Goal: Information Seeking & Learning: Learn about a topic

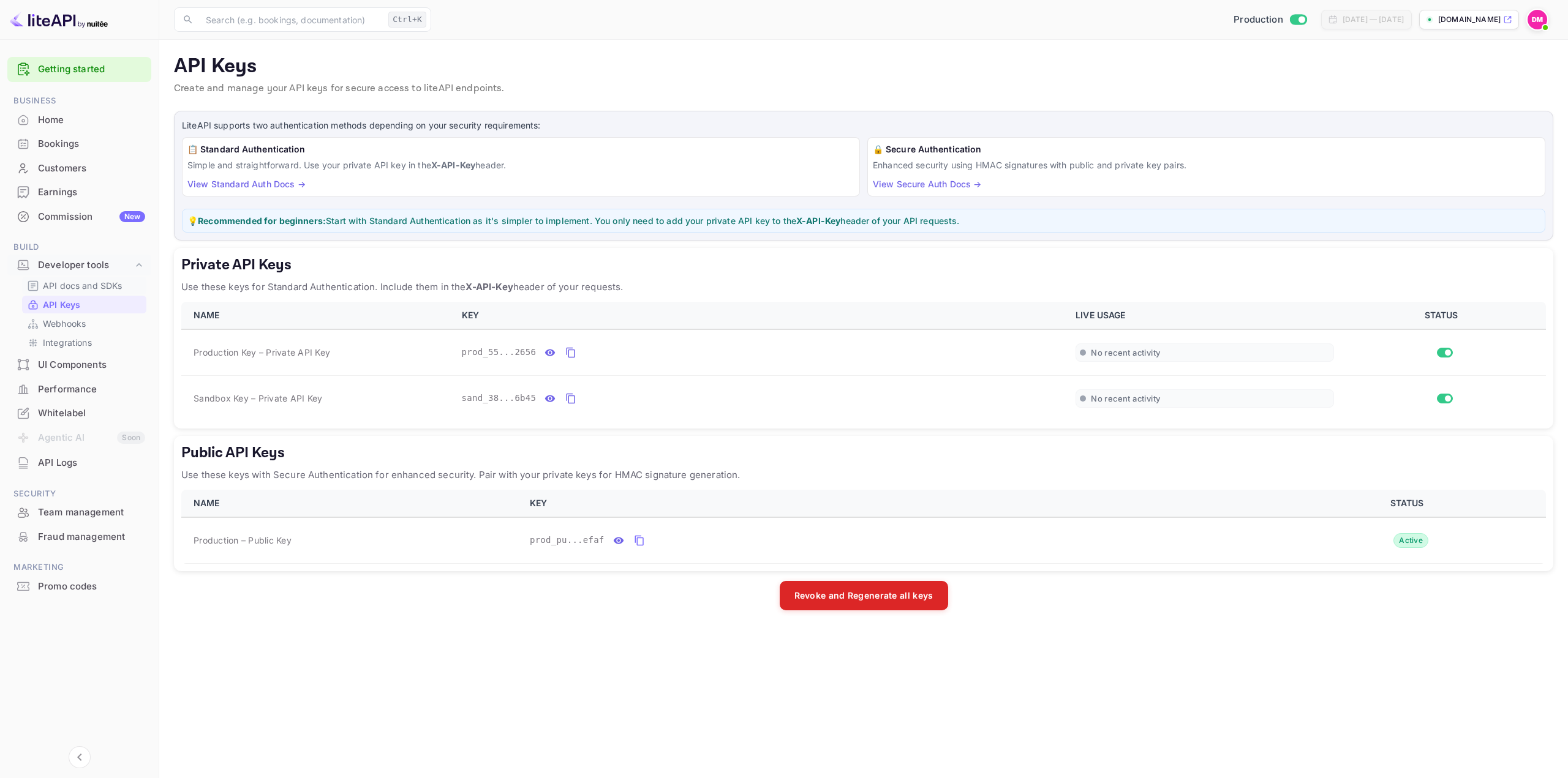
click at [102, 288] on p "API docs and SDKs" at bounding box center [83, 285] width 80 height 13
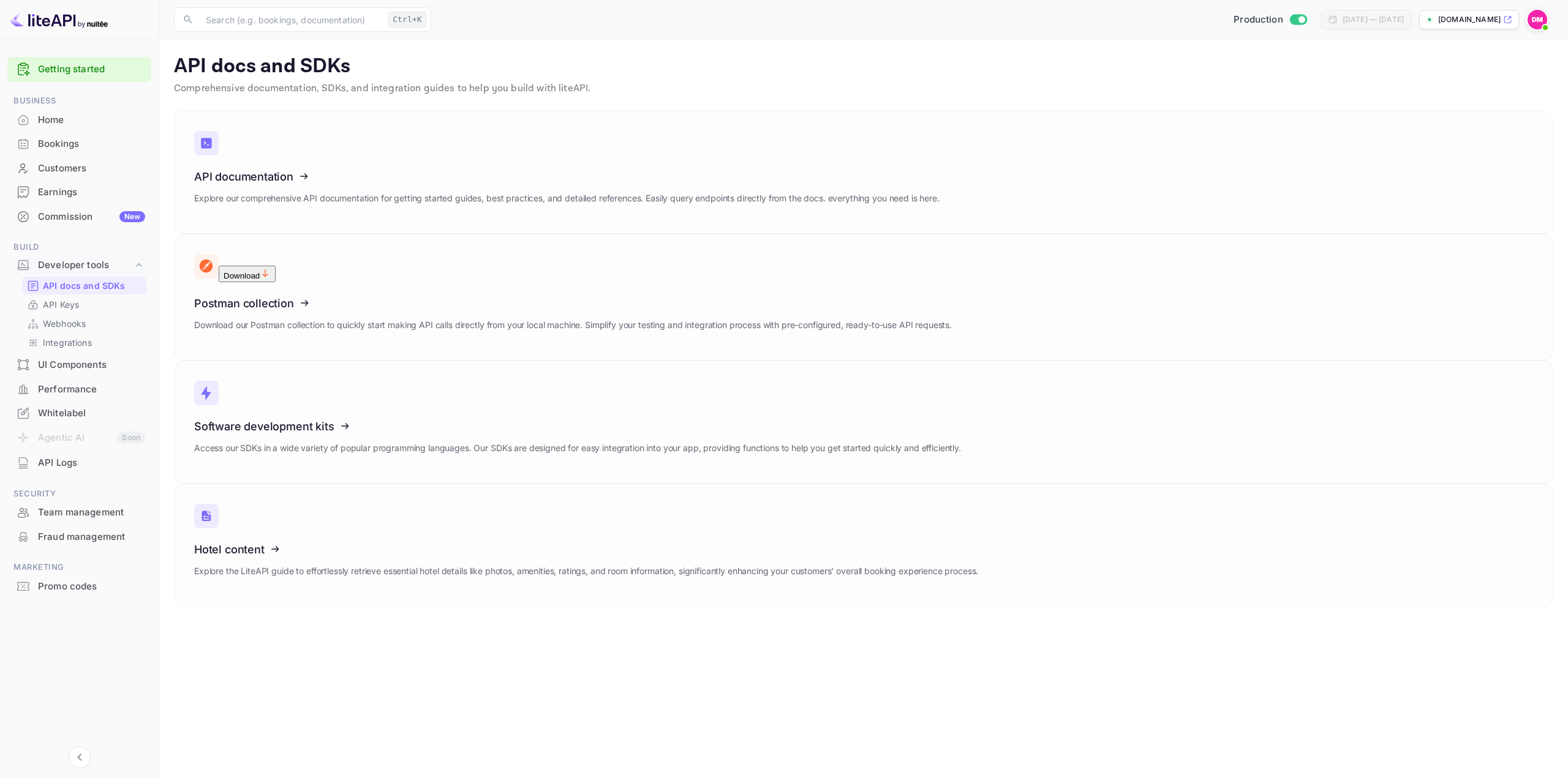
click at [103, 314] on div "API docs and SDKs API Keys Webhooks Integrations" at bounding box center [79, 314] width 144 height 75
click at [85, 319] on p "Webhooks" at bounding box center [65, 324] width 43 height 13
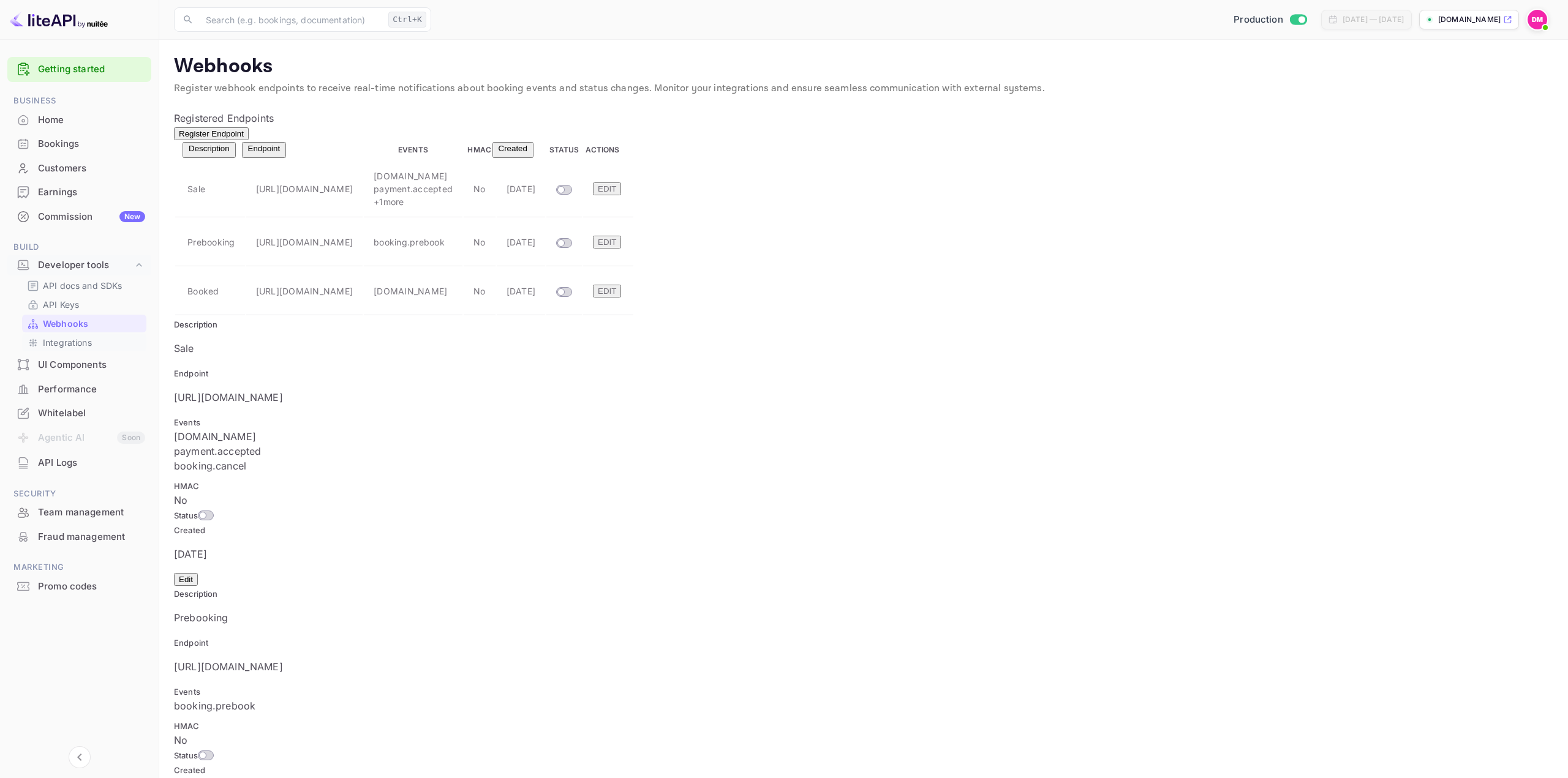
click at [82, 338] on p "Integrations" at bounding box center [68, 342] width 49 height 13
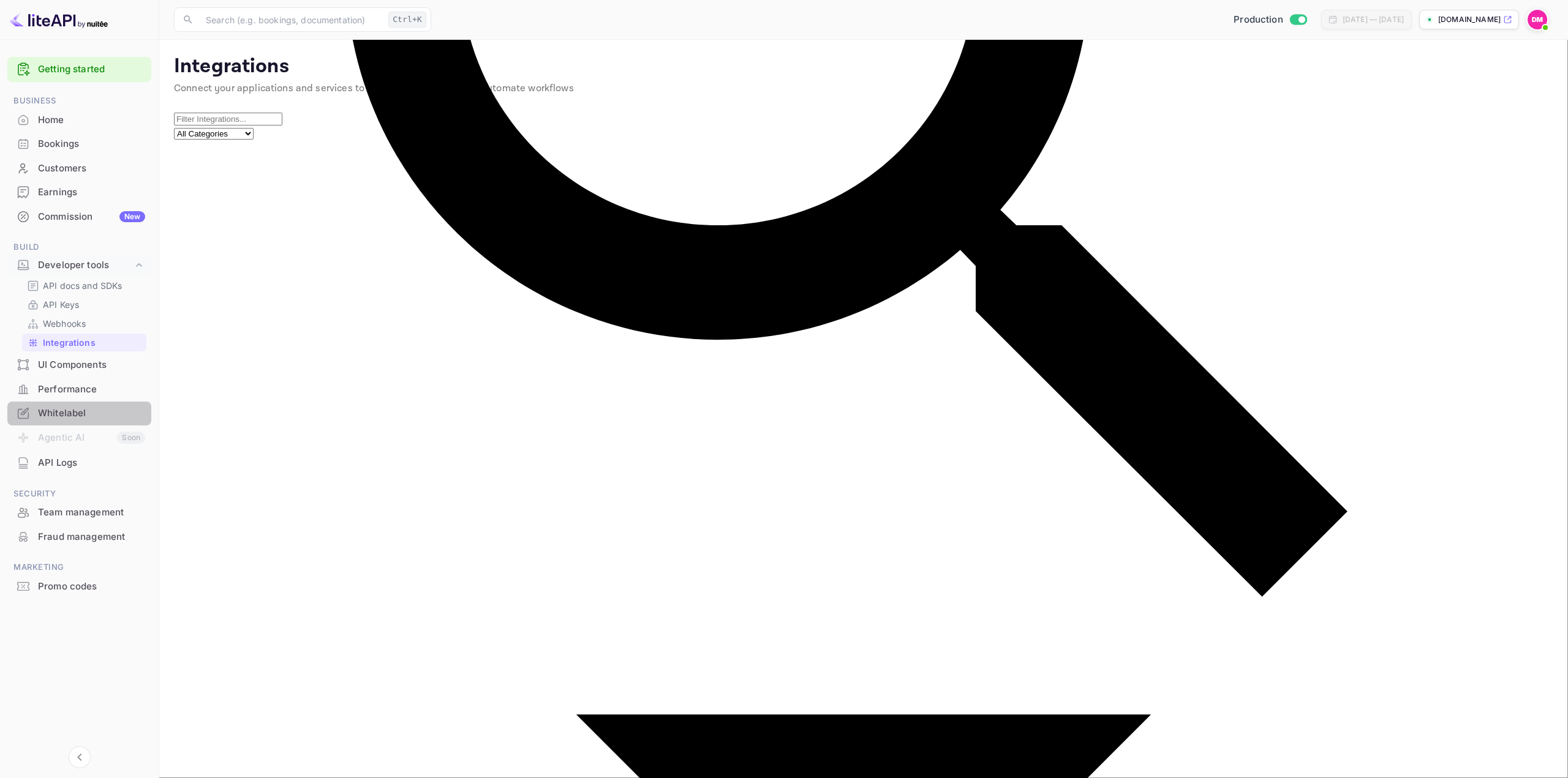
click at [77, 408] on div "Whitelabel" at bounding box center [91, 414] width 107 height 14
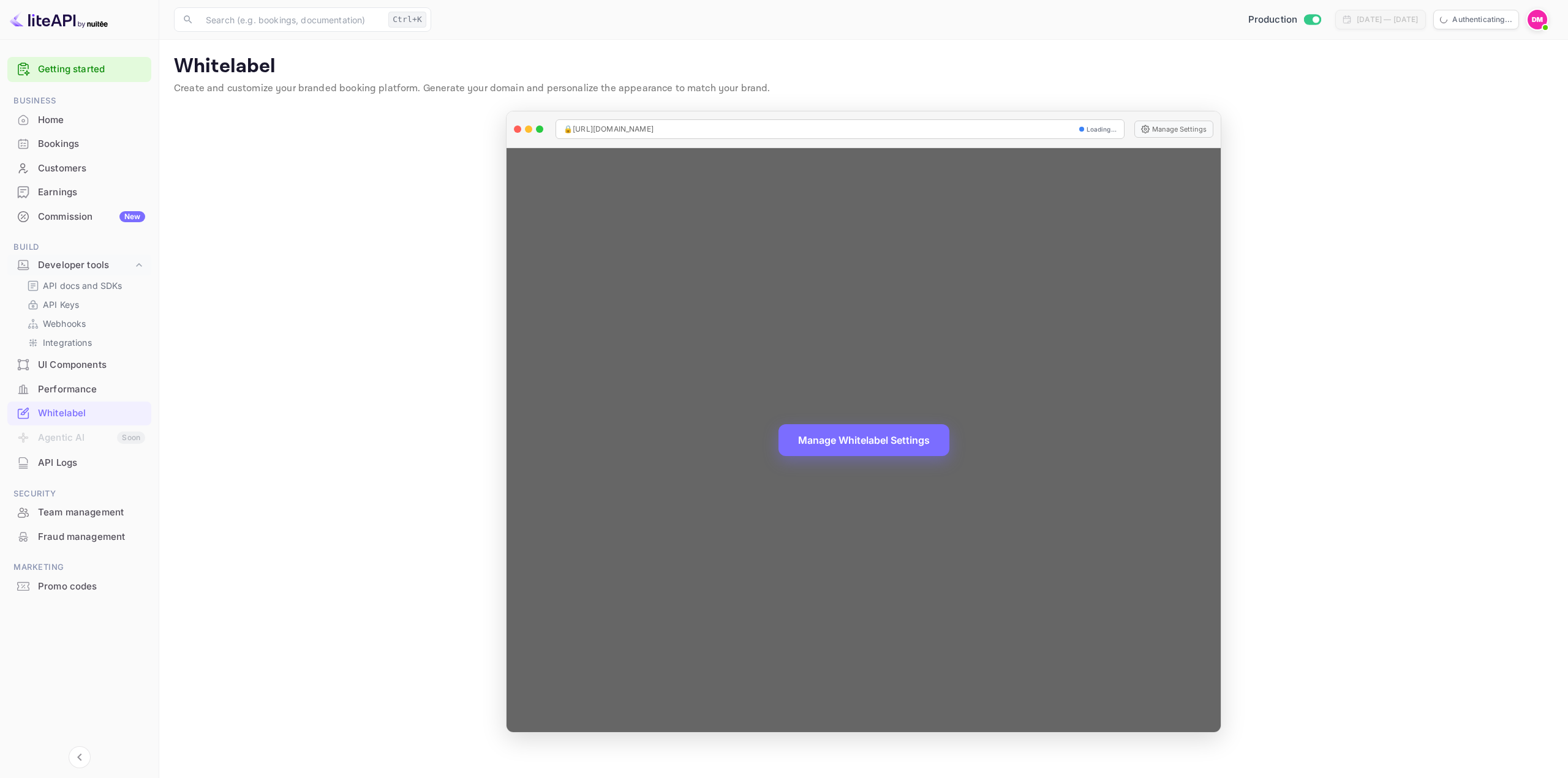
click at [1150, 131] on icon at bounding box center [1146, 129] width 8 height 8
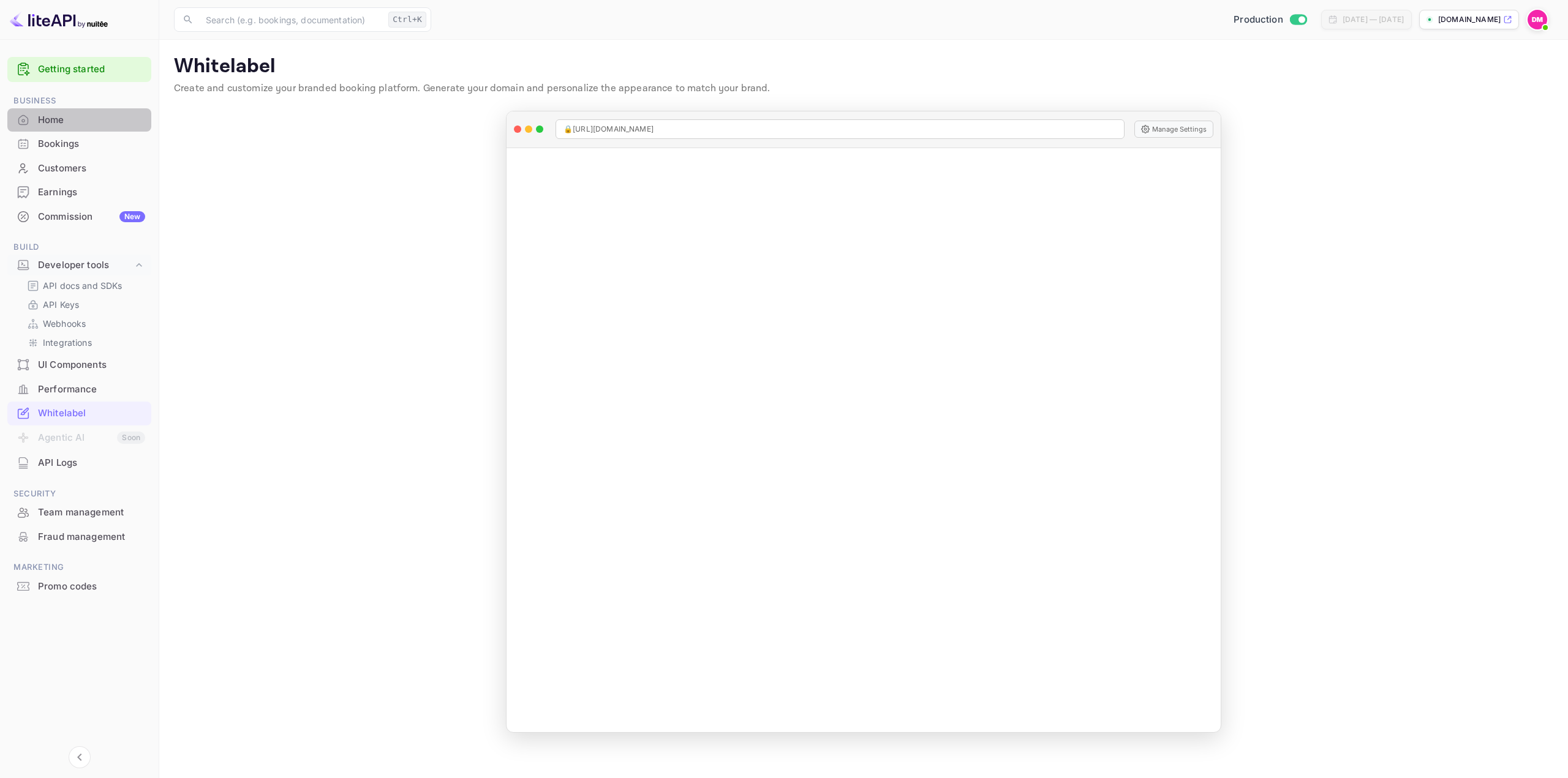
click at [68, 120] on div "Home" at bounding box center [91, 120] width 107 height 14
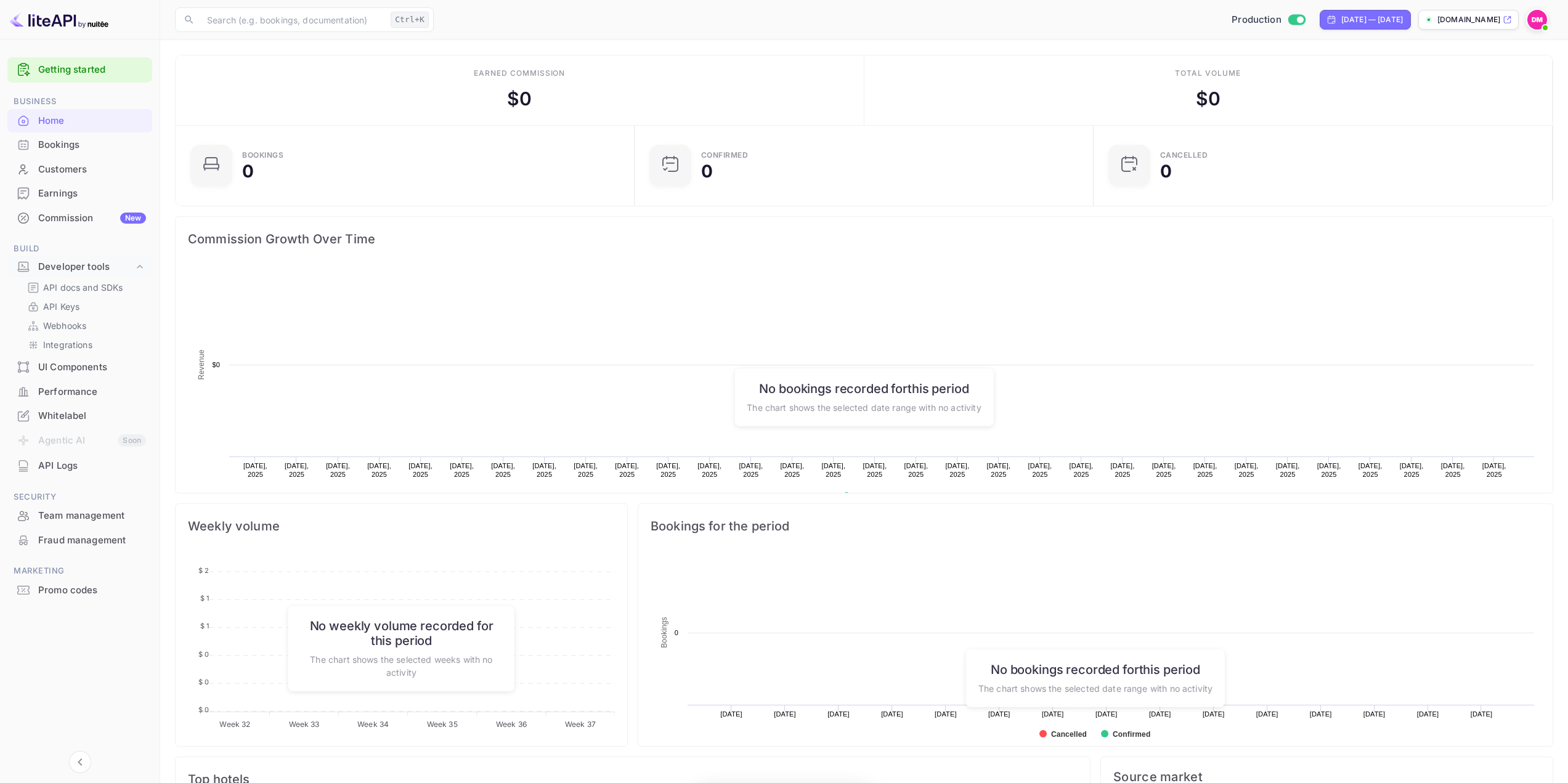
scroll to position [191, 442]
click at [89, 149] on div "Bookings" at bounding box center [91, 145] width 108 height 14
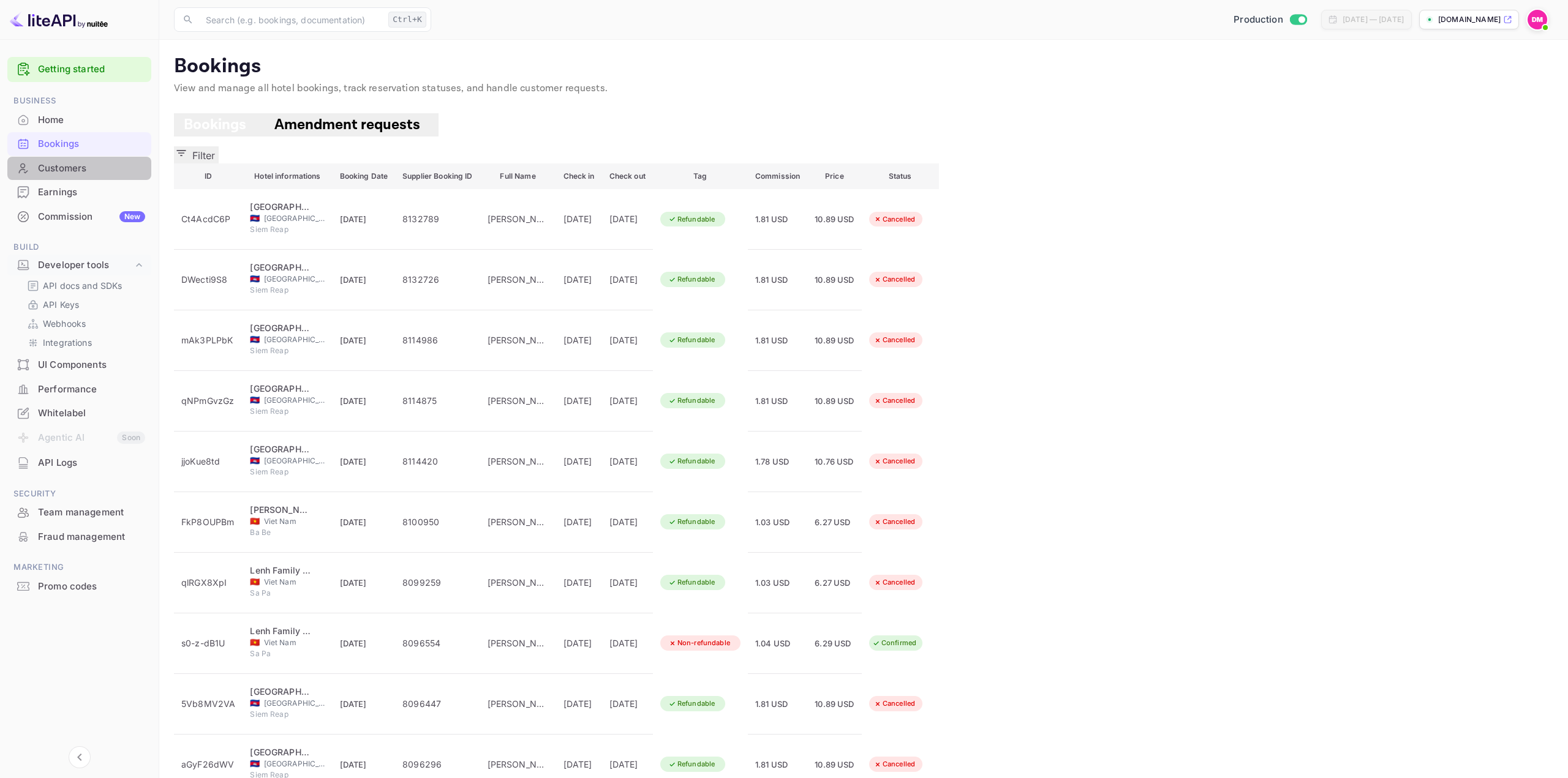
click at [85, 167] on div "Customers" at bounding box center [91, 168] width 107 height 14
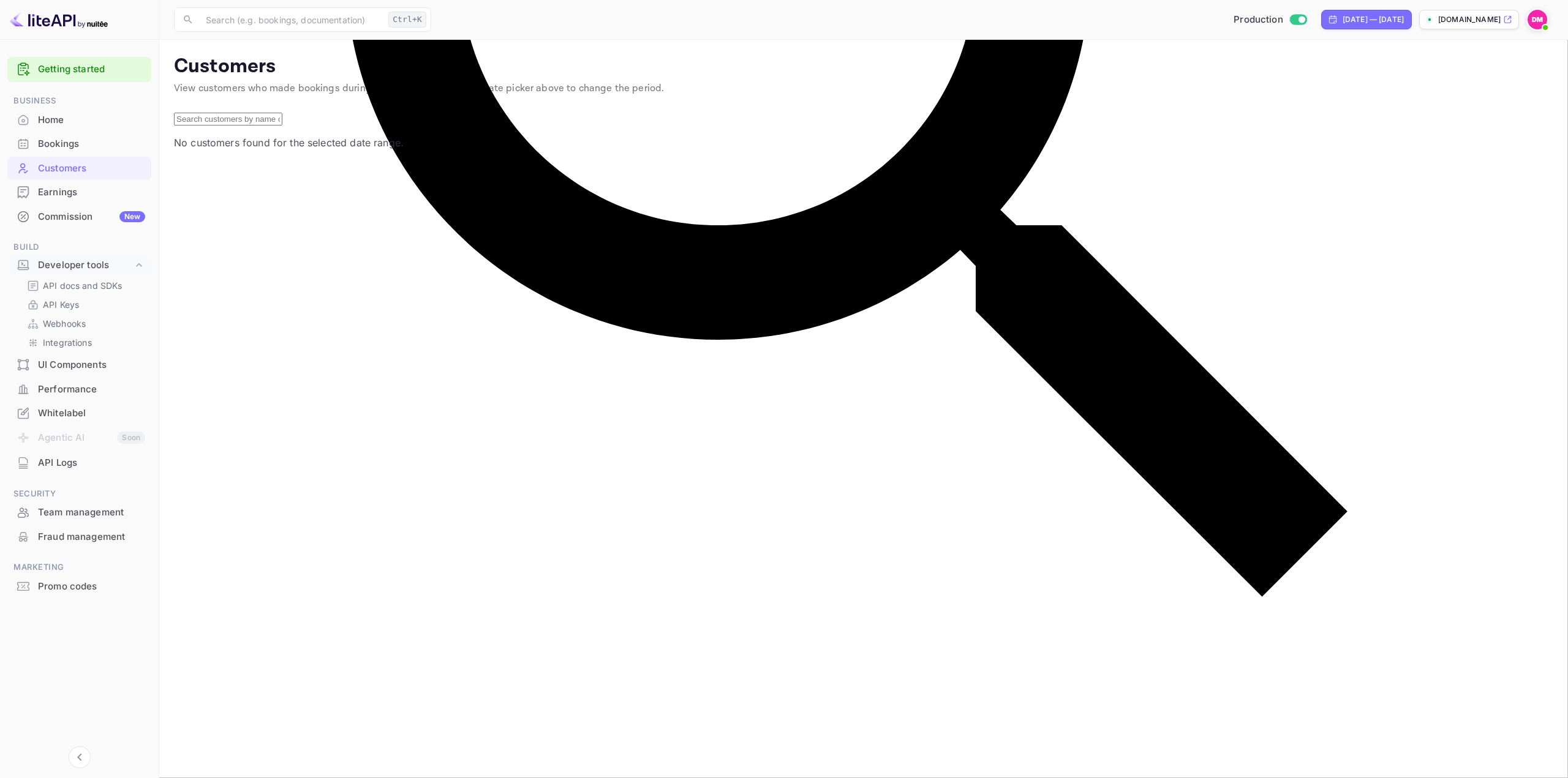
click at [90, 192] on div "Earnings" at bounding box center [91, 192] width 107 height 14
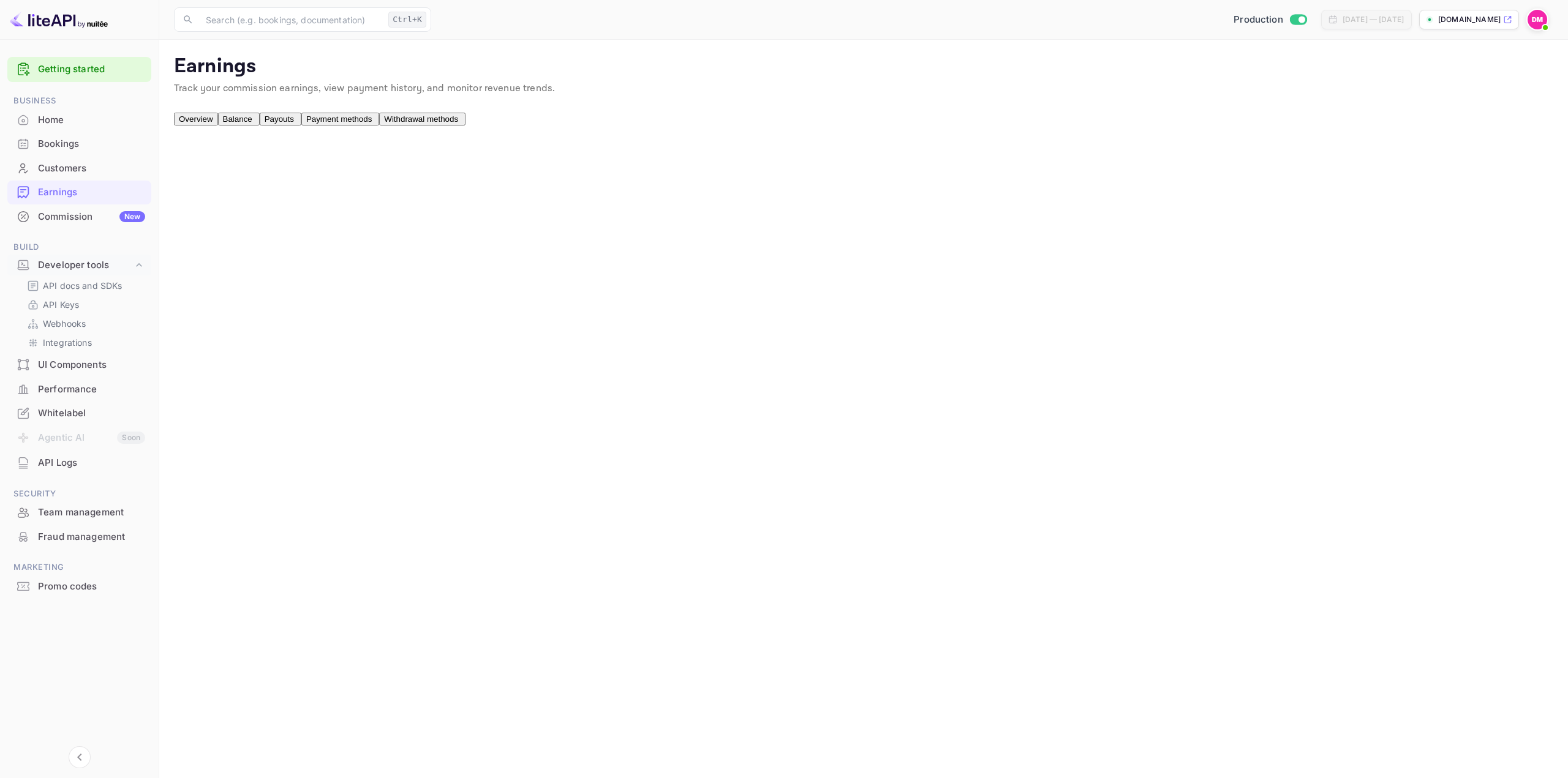
click at [86, 212] on div "Commission New" at bounding box center [91, 217] width 107 height 14
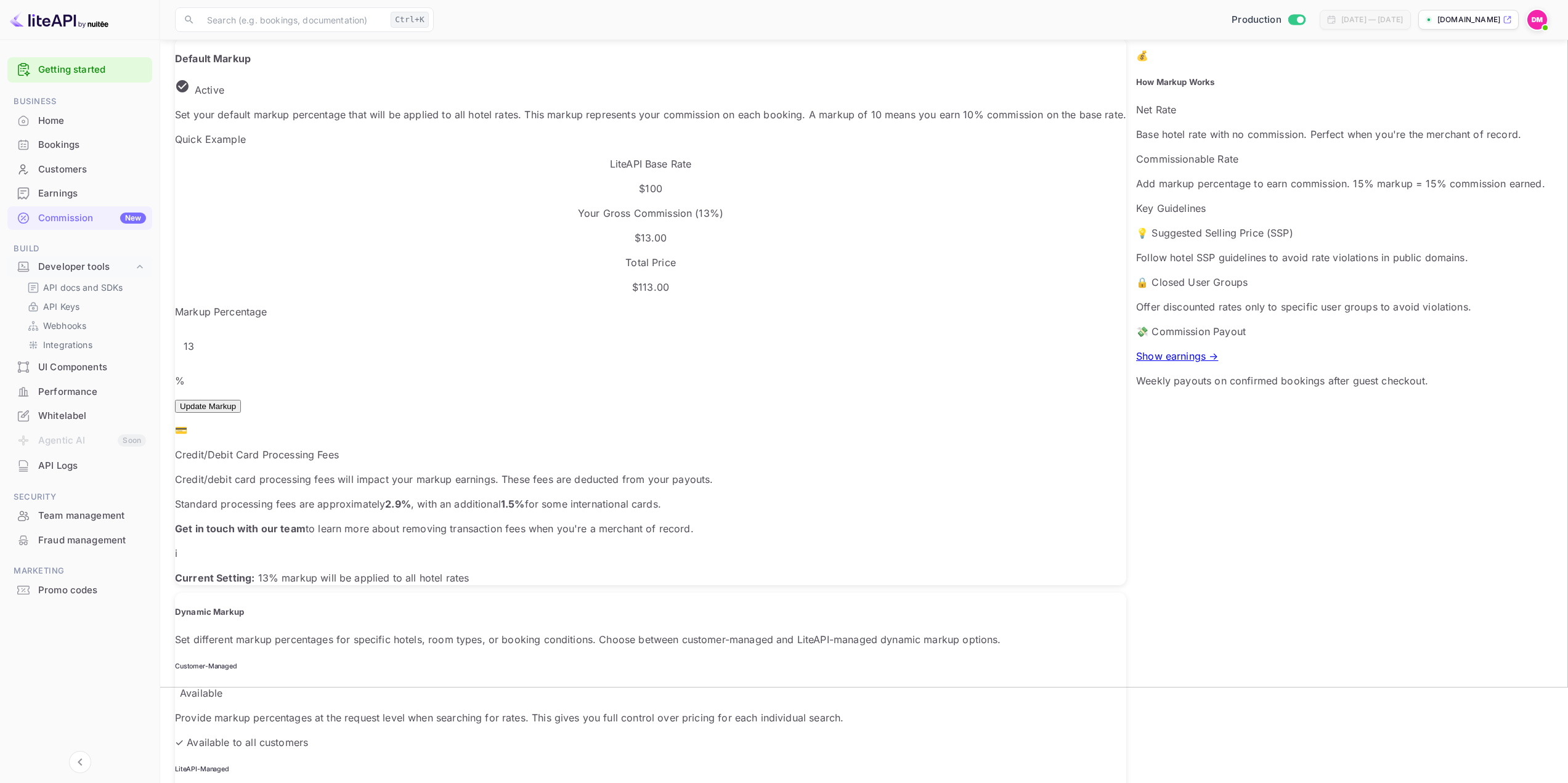
scroll to position [62, 0]
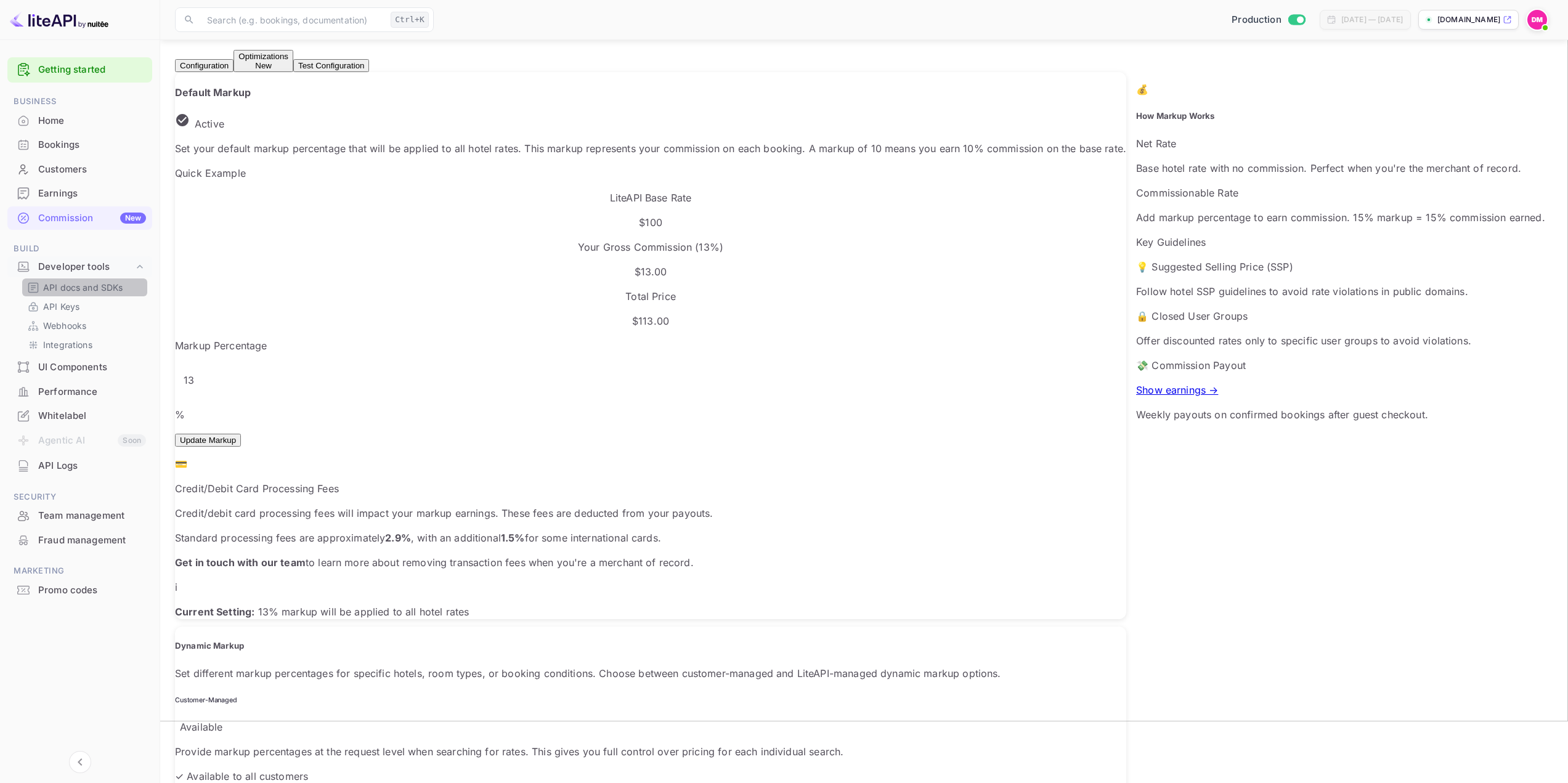
click at [80, 291] on p "API docs and SDKs" at bounding box center [84, 287] width 80 height 13
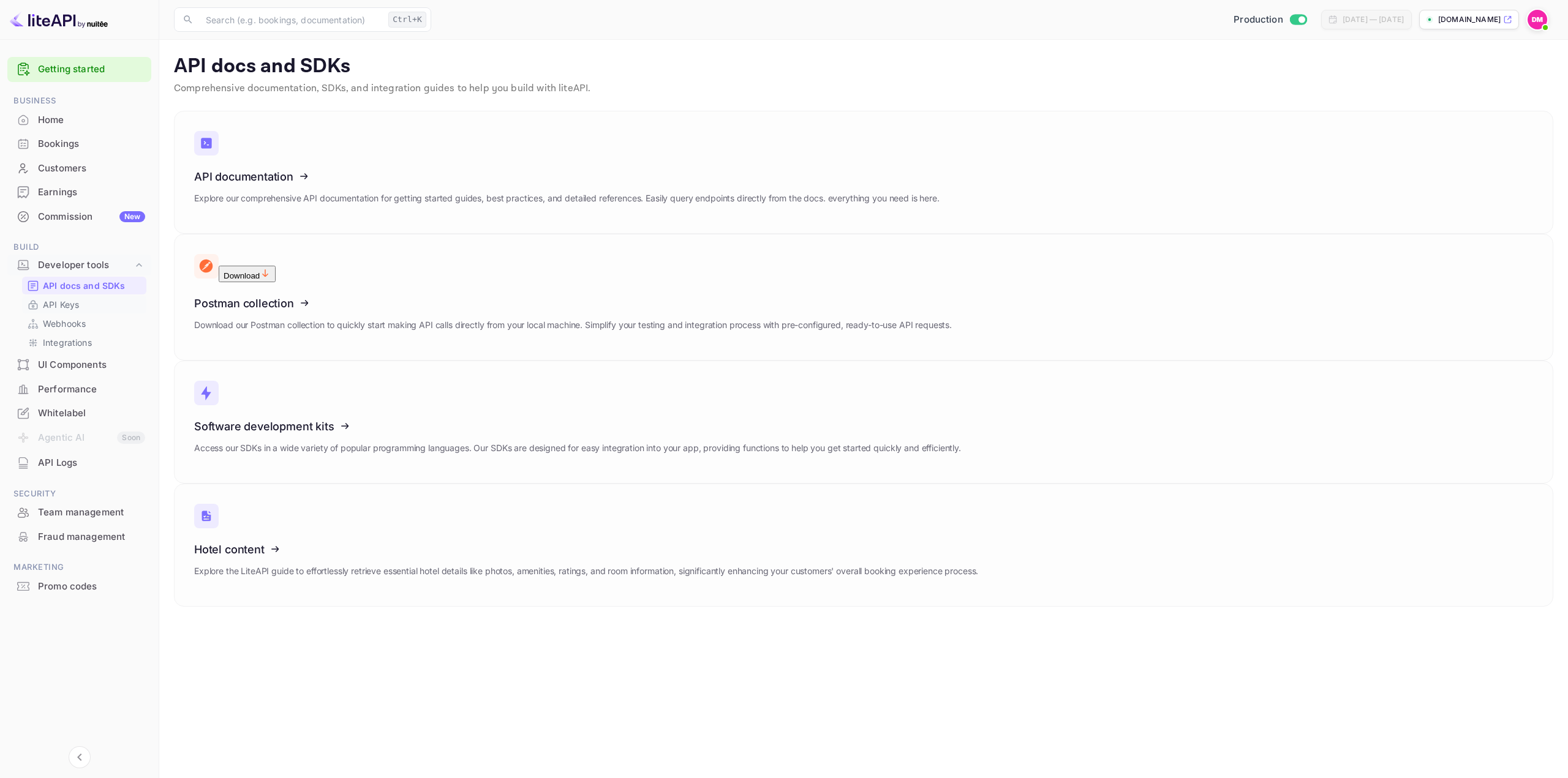
click at [62, 310] on p "API Keys" at bounding box center [61, 304] width 36 height 13
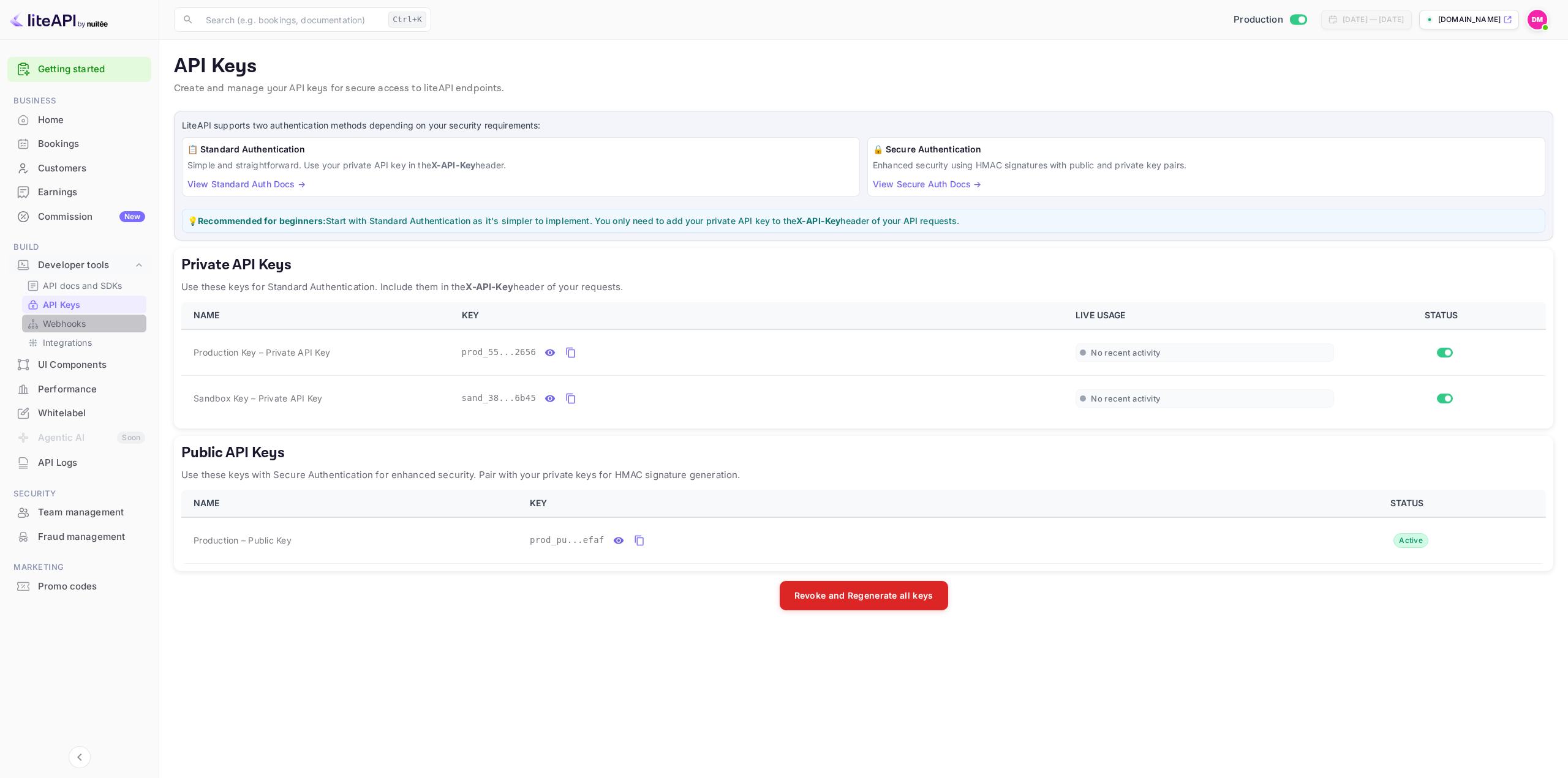
click at [71, 319] on p "Webhooks" at bounding box center [65, 324] width 43 height 13
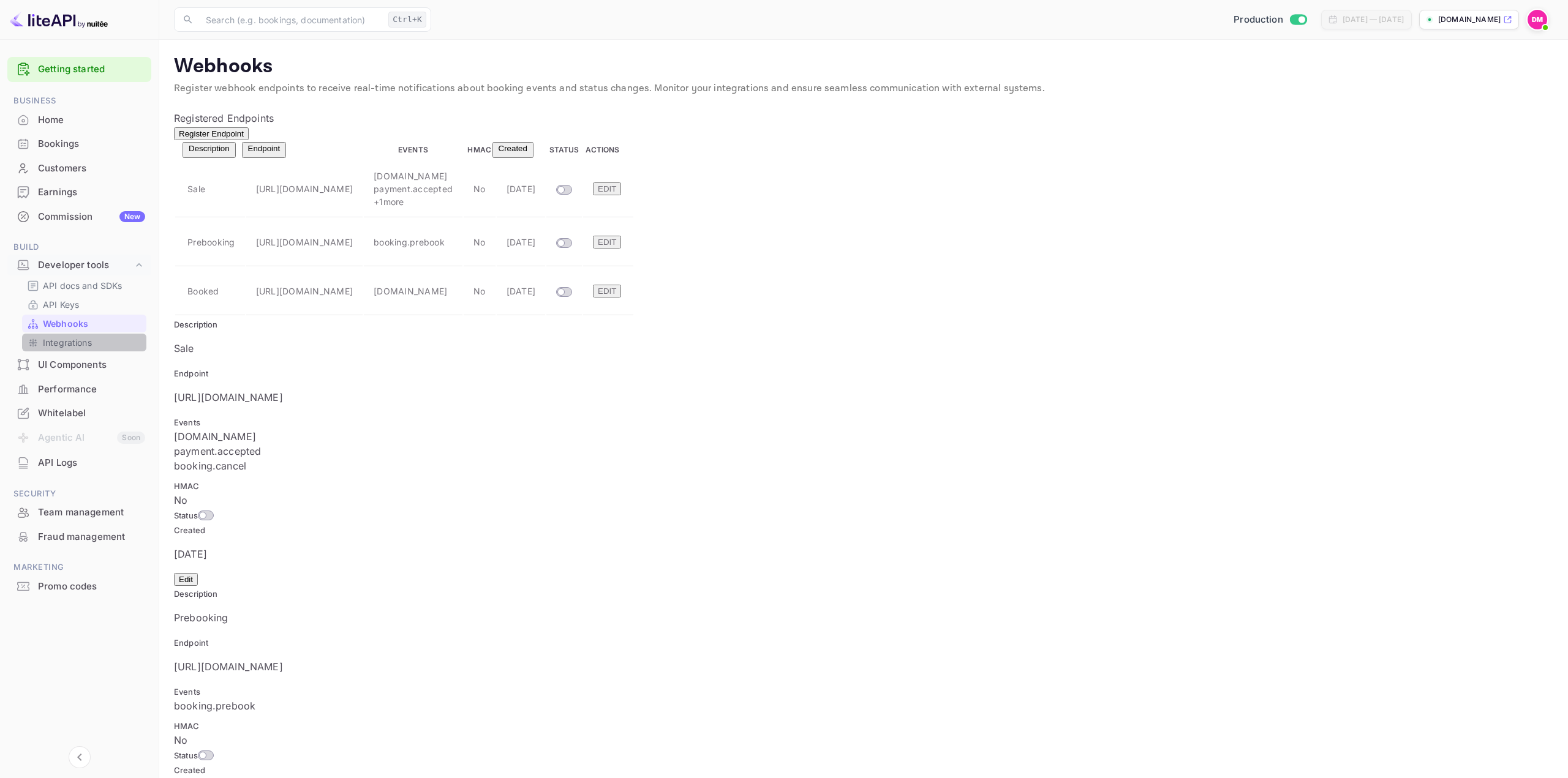
click at [77, 338] on p "Integrations" at bounding box center [68, 342] width 49 height 13
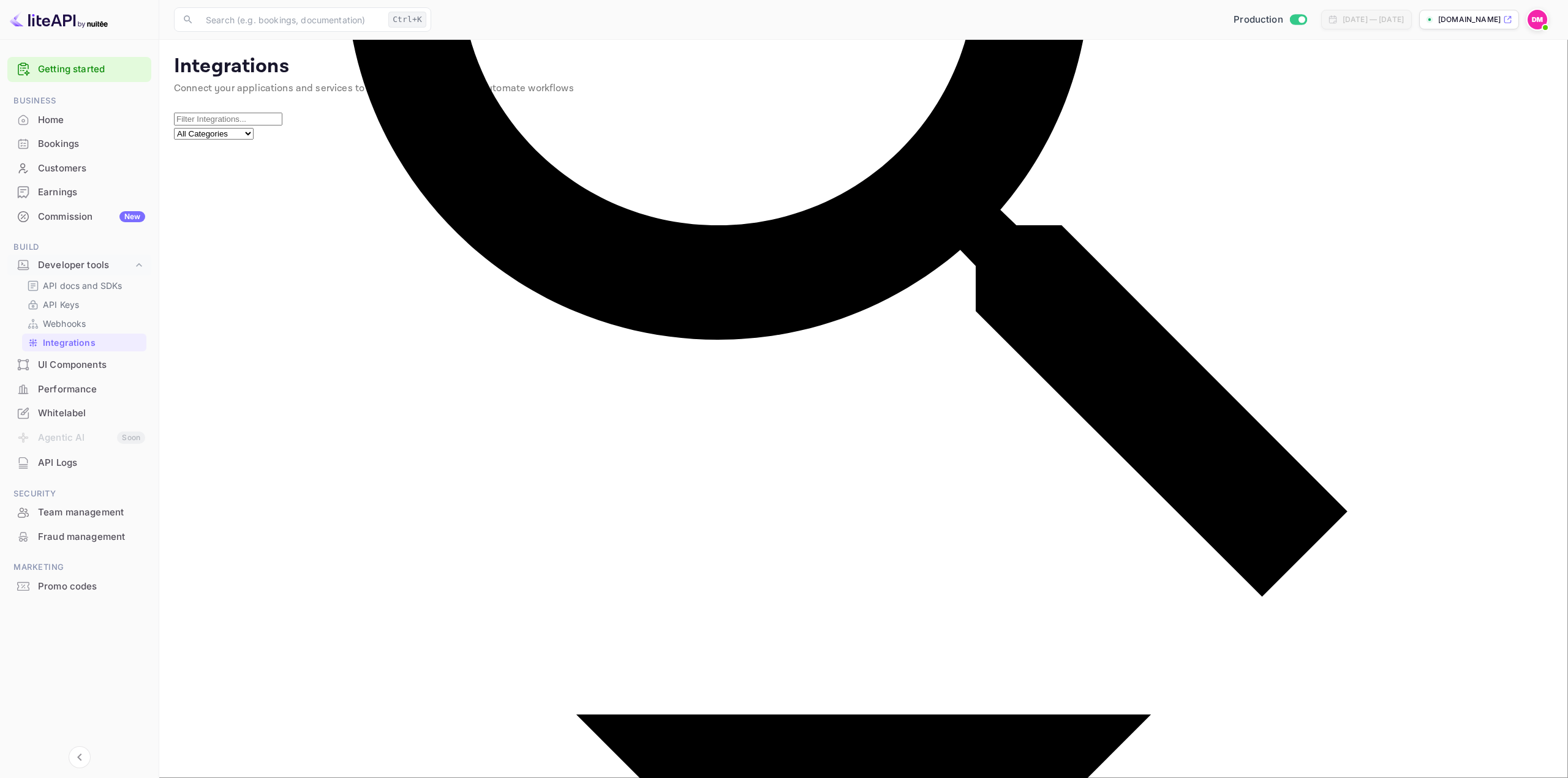
click at [16, 374] on div "UI Components" at bounding box center [79, 365] width 144 height 24
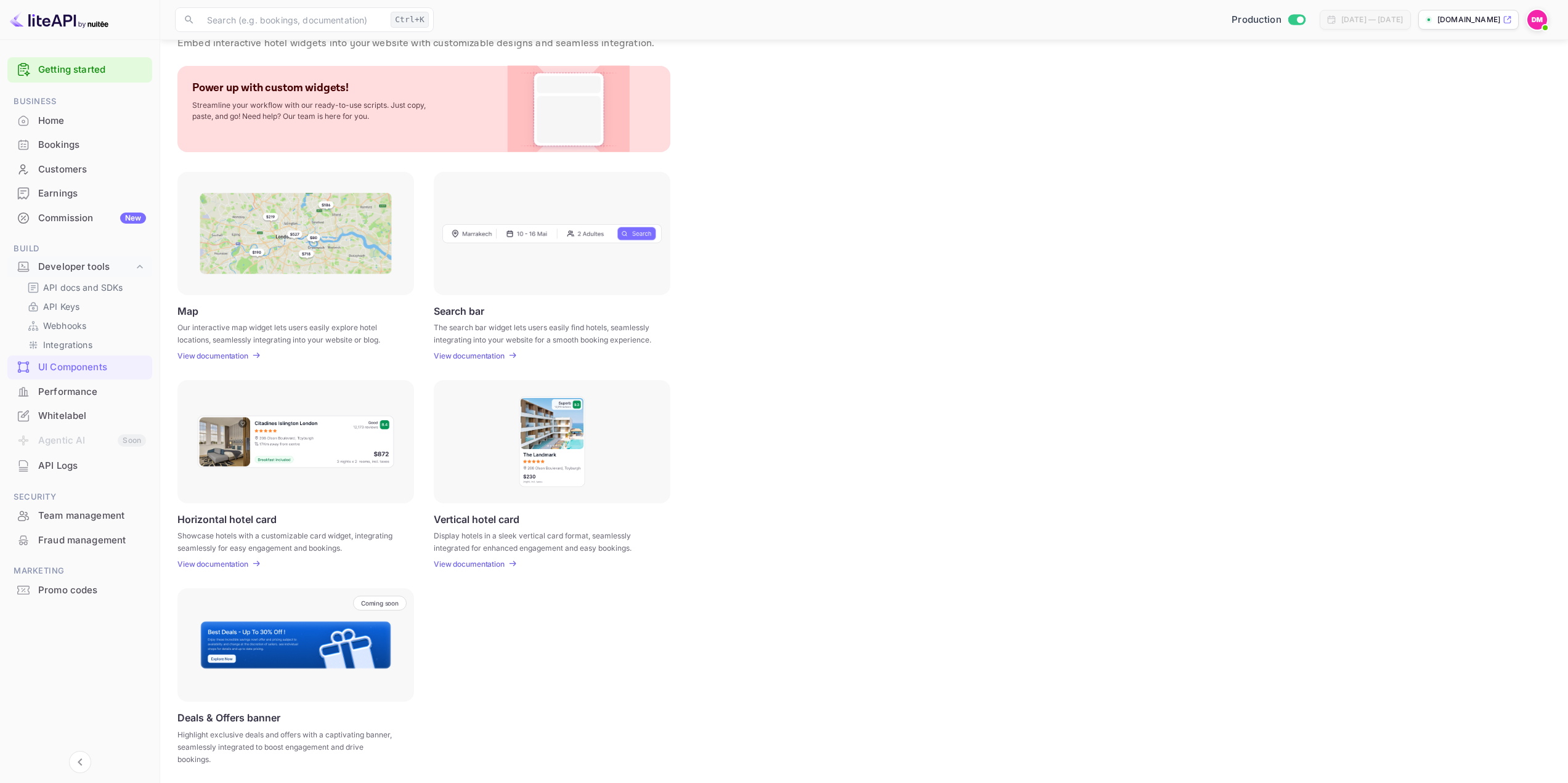
scroll to position [47, 0]
click at [464, 565] on p "View documentation" at bounding box center [470, 562] width 71 height 9
click at [79, 388] on div "Performance" at bounding box center [91, 392] width 108 height 14
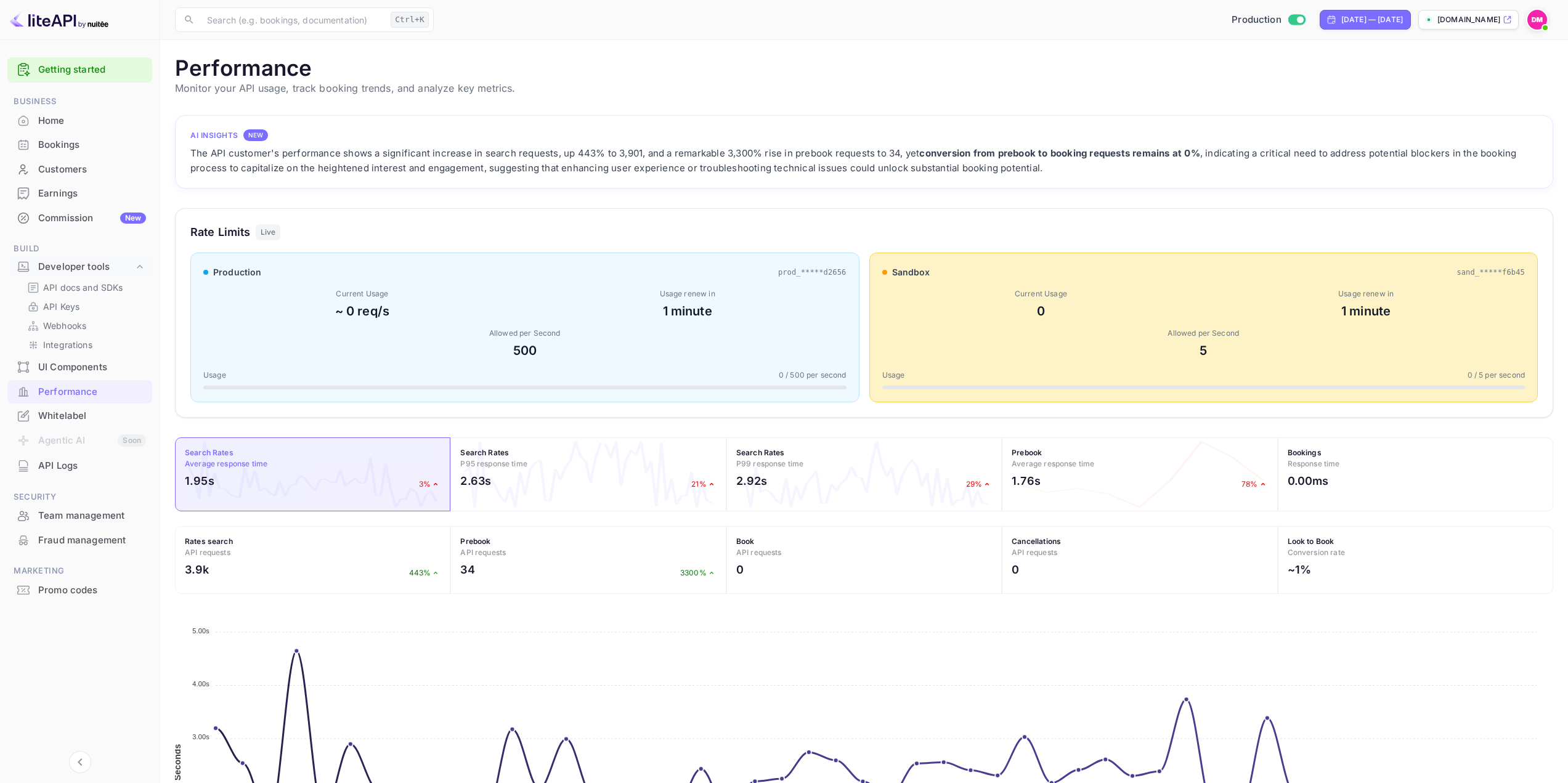
click at [96, 415] on div "Whitelabel" at bounding box center [91, 416] width 108 height 14
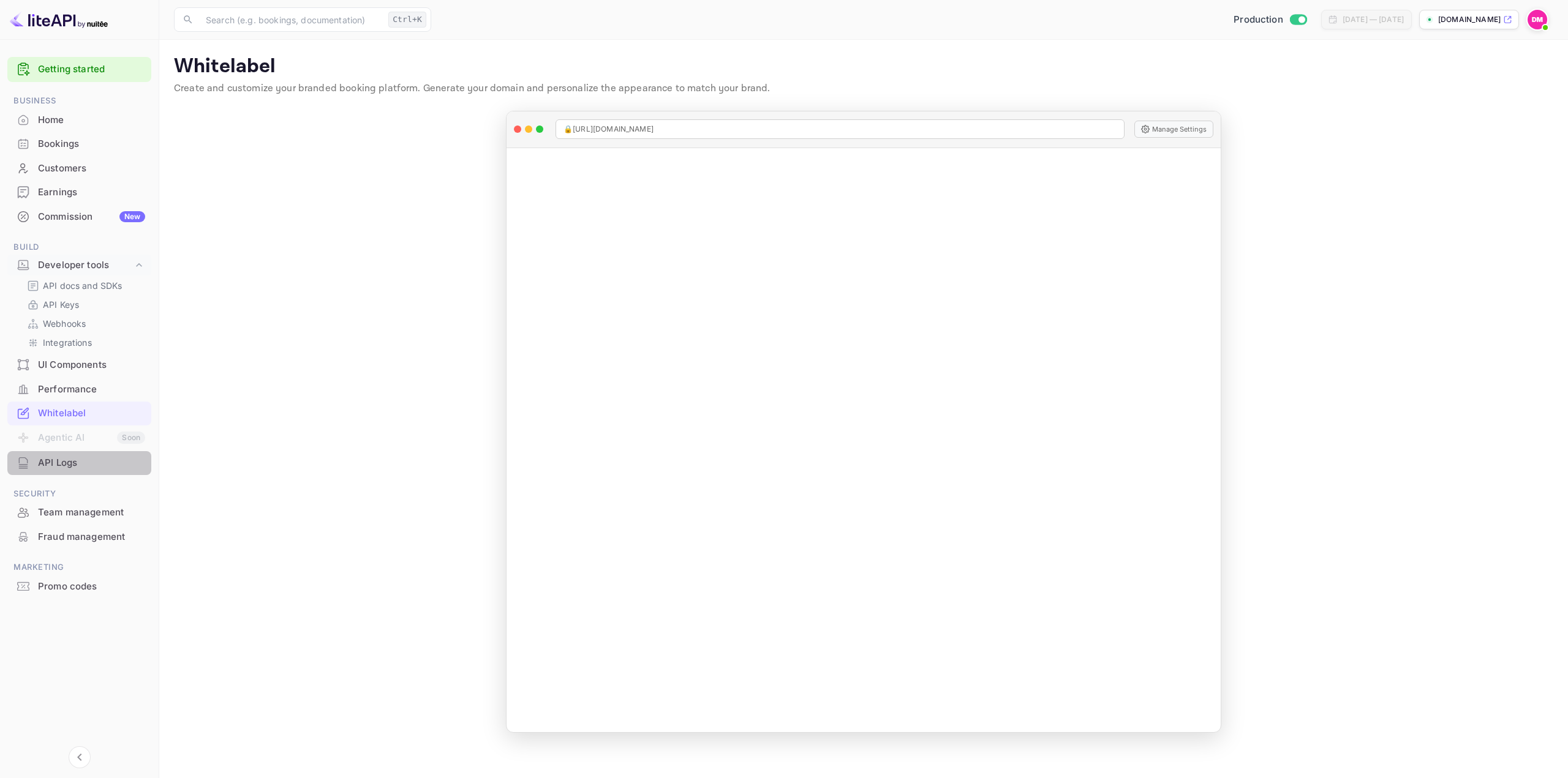
click at [71, 463] on div "API Logs" at bounding box center [91, 463] width 107 height 14
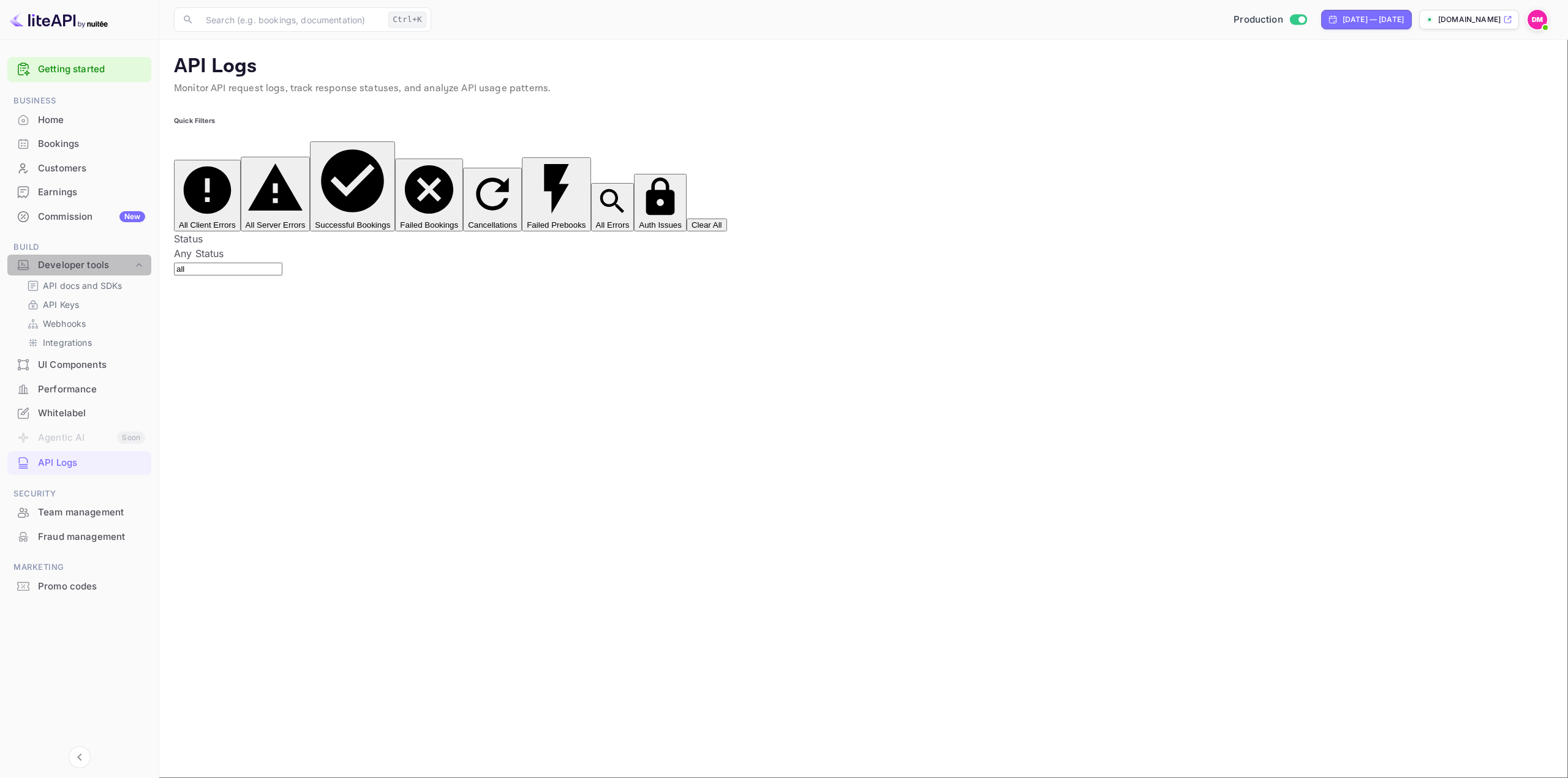
click at [83, 272] on div "Developer tools" at bounding box center [79, 265] width 144 height 22
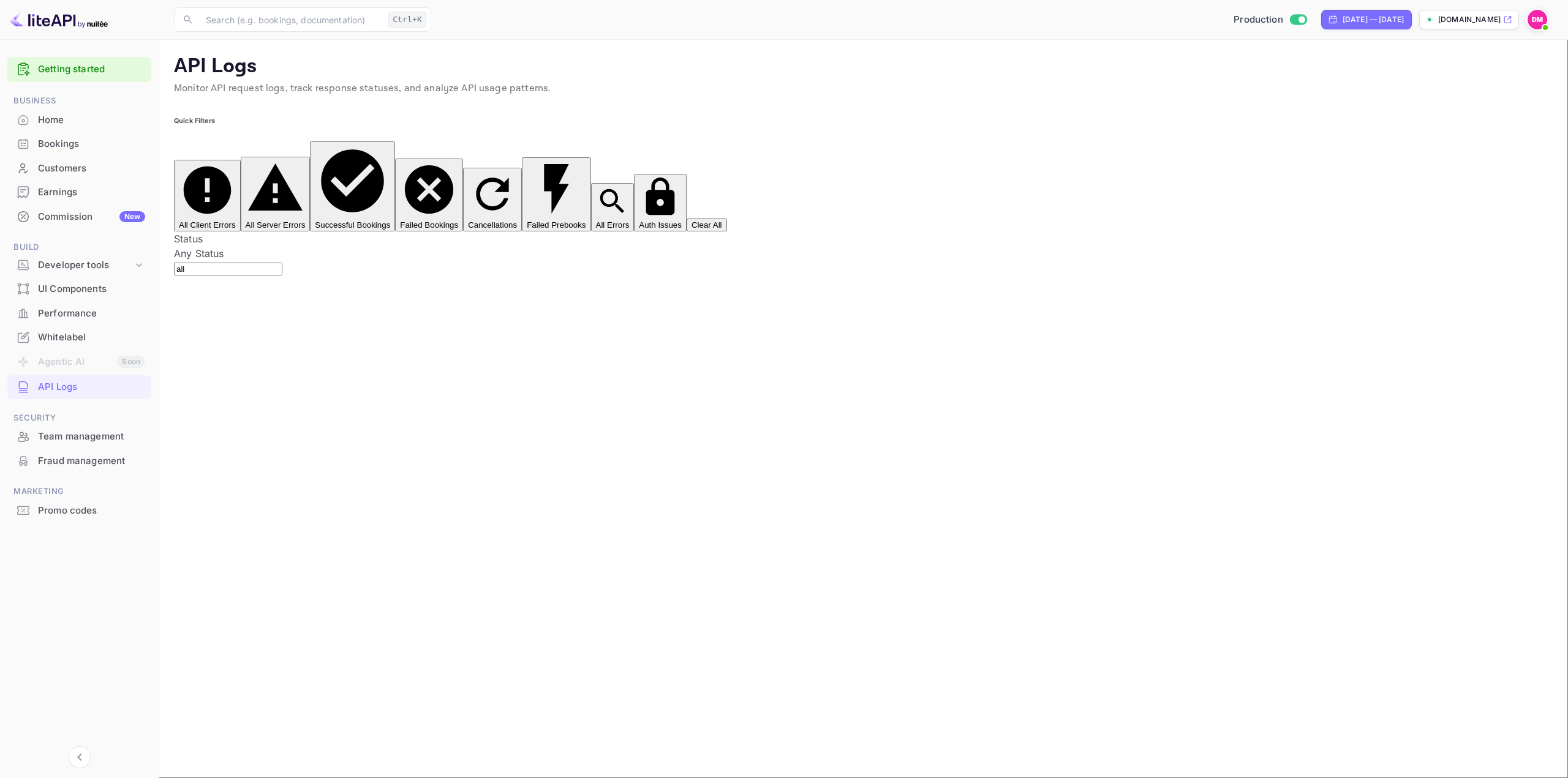
click at [89, 249] on span "Build" at bounding box center [79, 248] width 144 height 14
click at [89, 268] on div "Developer tools" at bounding box center [85, 265] width 95 height 14
click at [84, 289] on p "API docs and SDKs" at bounding box center [83, 285] width 80 height 13
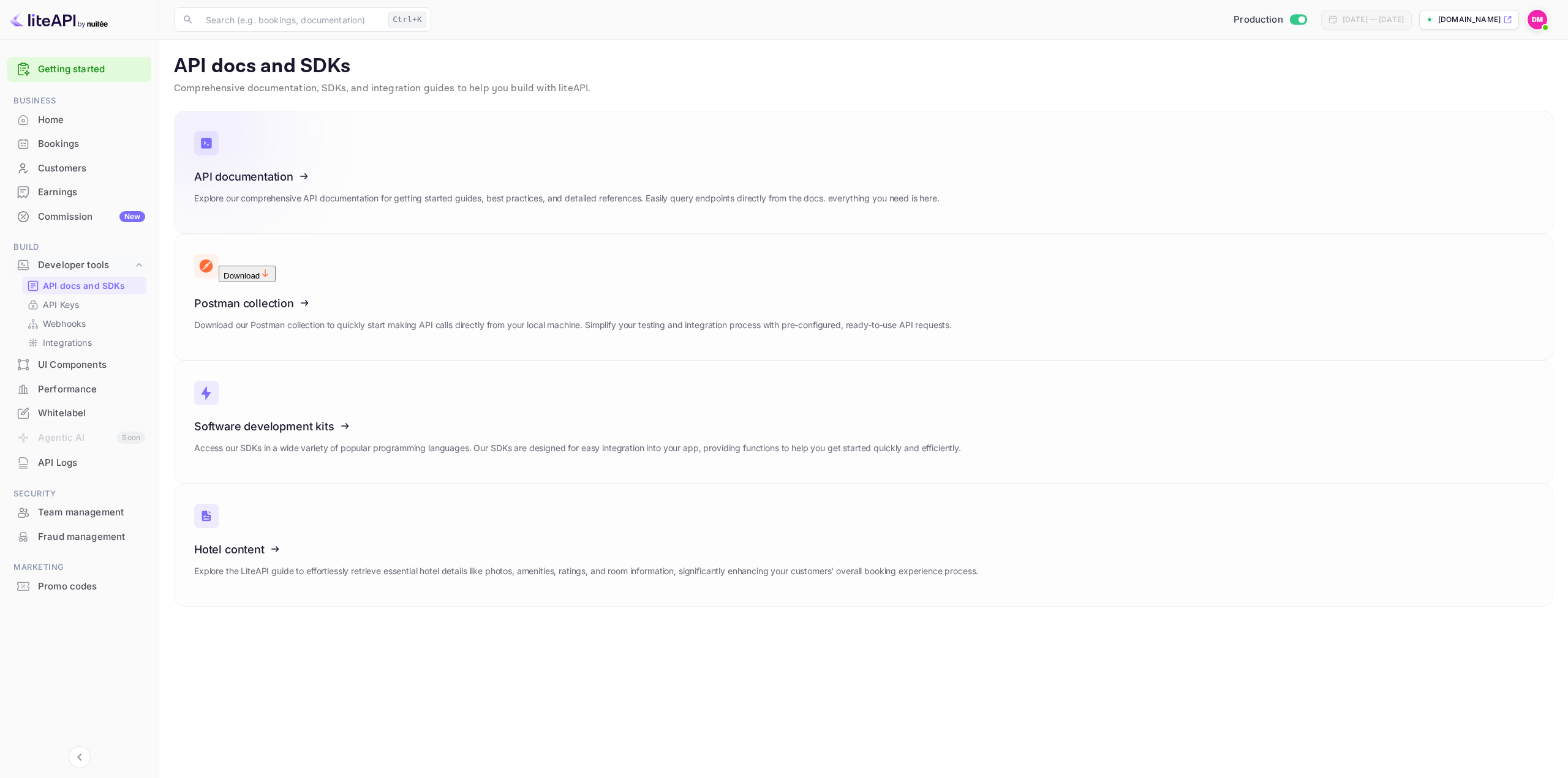
click at [229, 174] on icon at bounding box center [270, 175] width 191 height 126
click at [288, 182] on icon at bounding box center [270, 175] width 191 height 126
click at [315, 361] on icon at bounding box center [270, 424] width 191 height 126
